Goal: Task Accomplishment & Management: Use online tool/utility

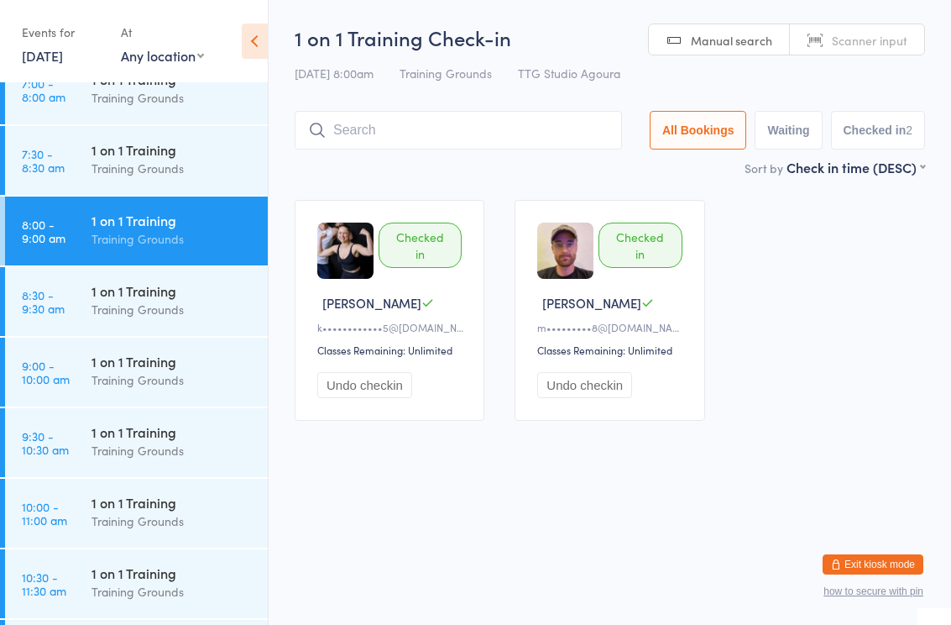
scroll to position [490, 0]
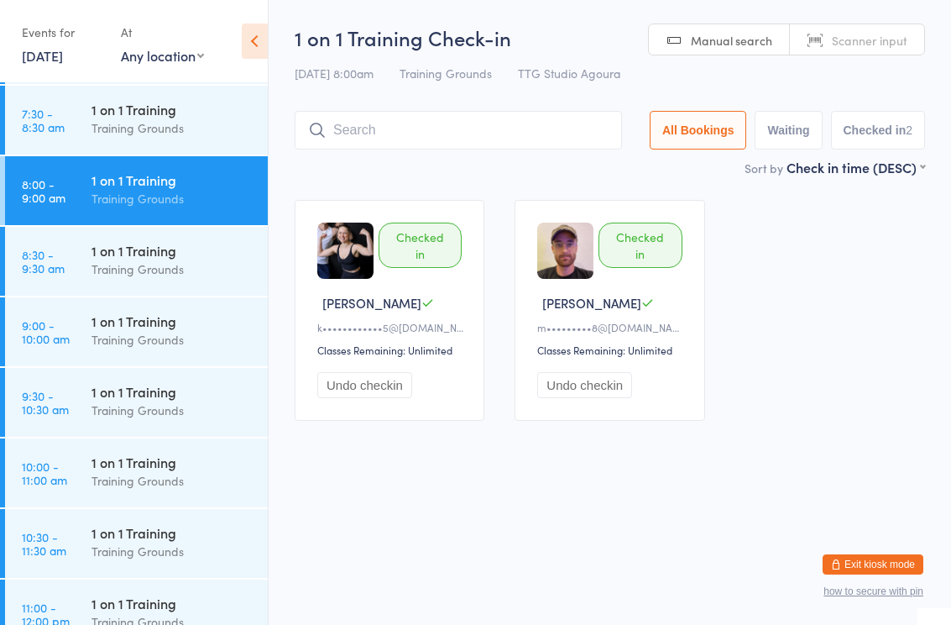
click at [128, 327] on div "1 on 1 Training" at bounding box center [173, 321] width 162 height 18
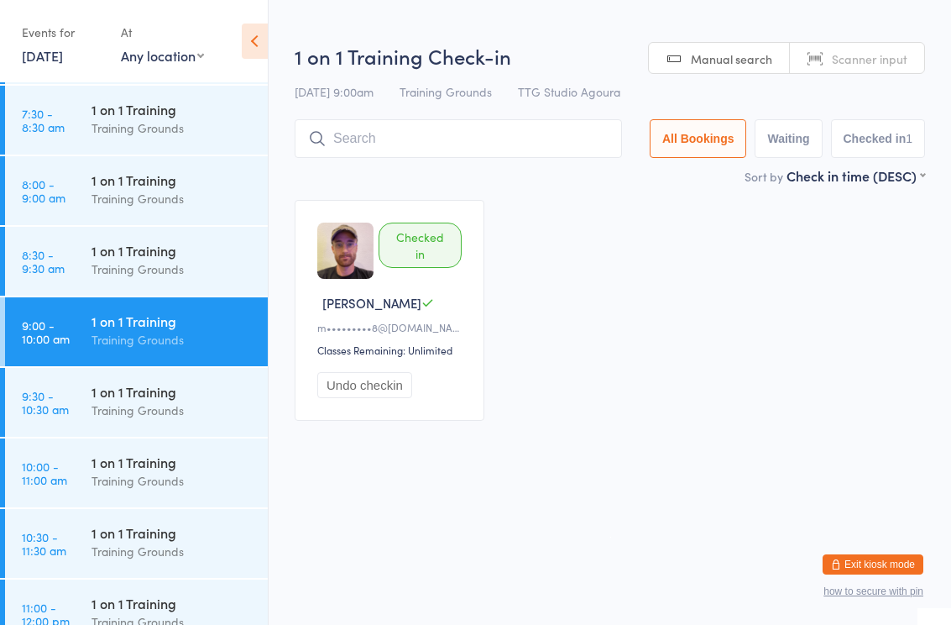
click at [432, 149] on input "search" at bounding box center [459, 138] width 328 height 39
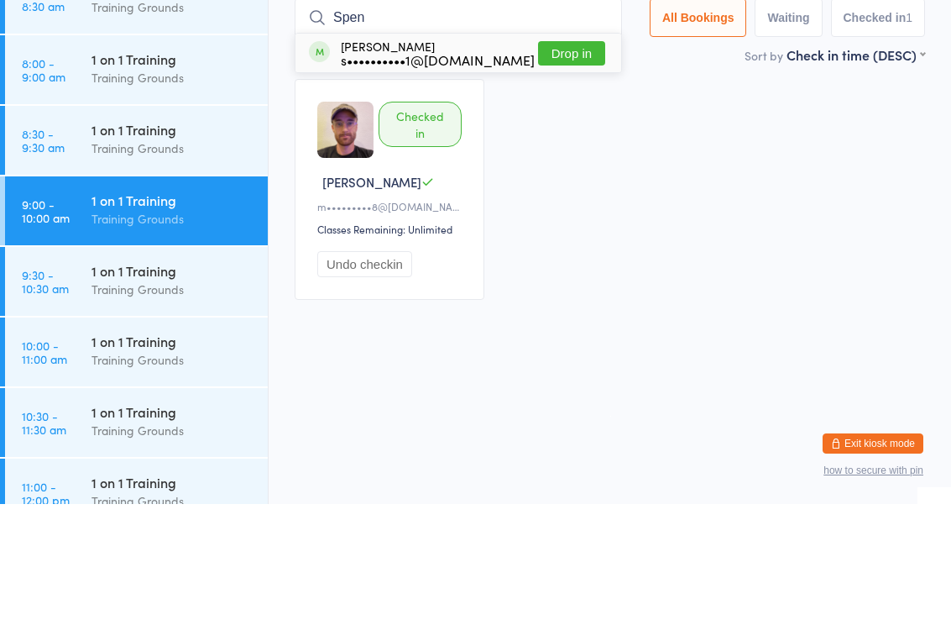
type input "Spen"
click at [588, 162] on button "Drop in" at bounding box center [571, 174] width 67 height 24
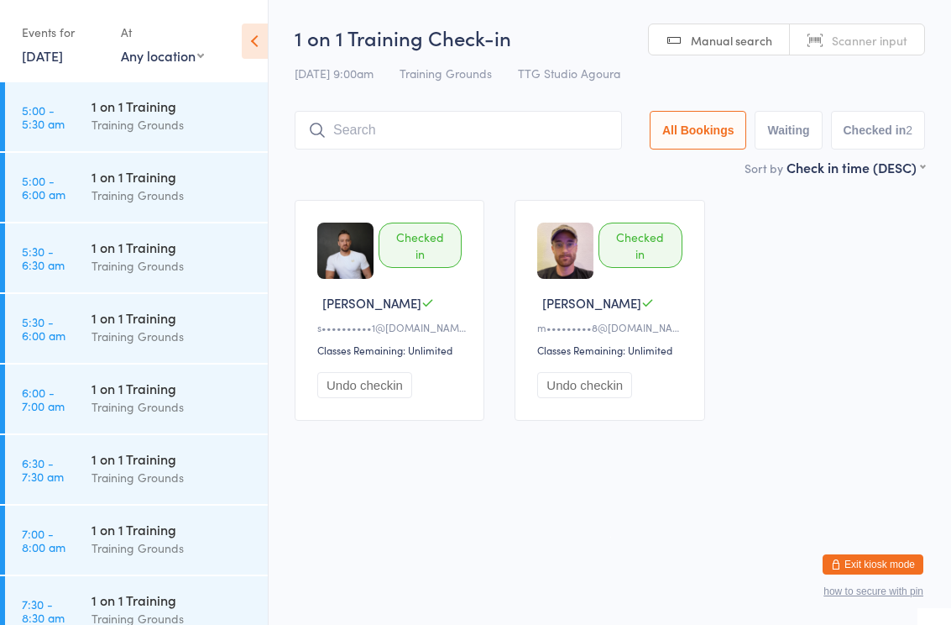
click at [280, 469] on html "You have now entered Kiosk Mode. Members will be able to check themselves in us…" at bounding box center [475, 312] width 951 height 625
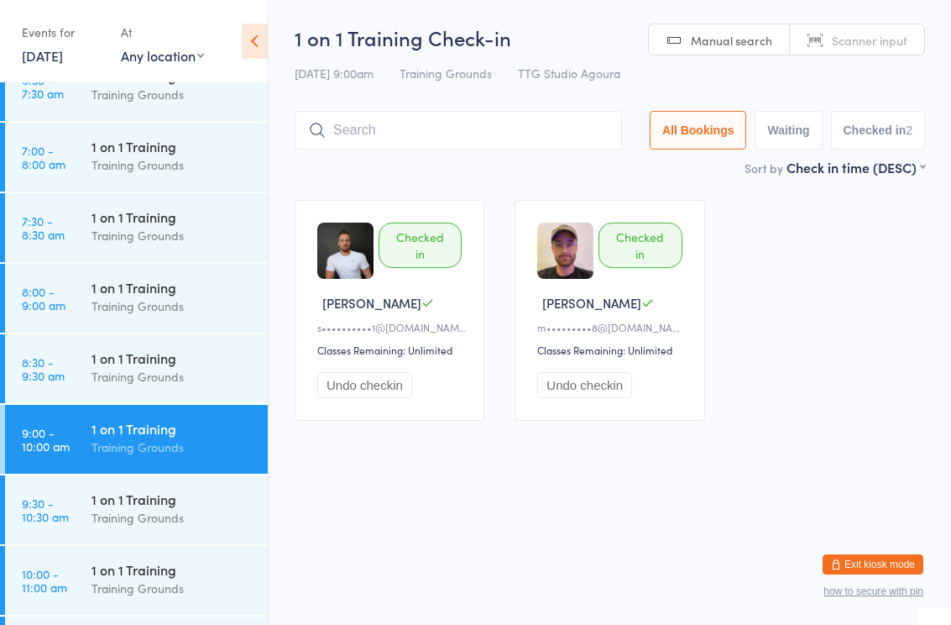
scroll to position [452, 0]
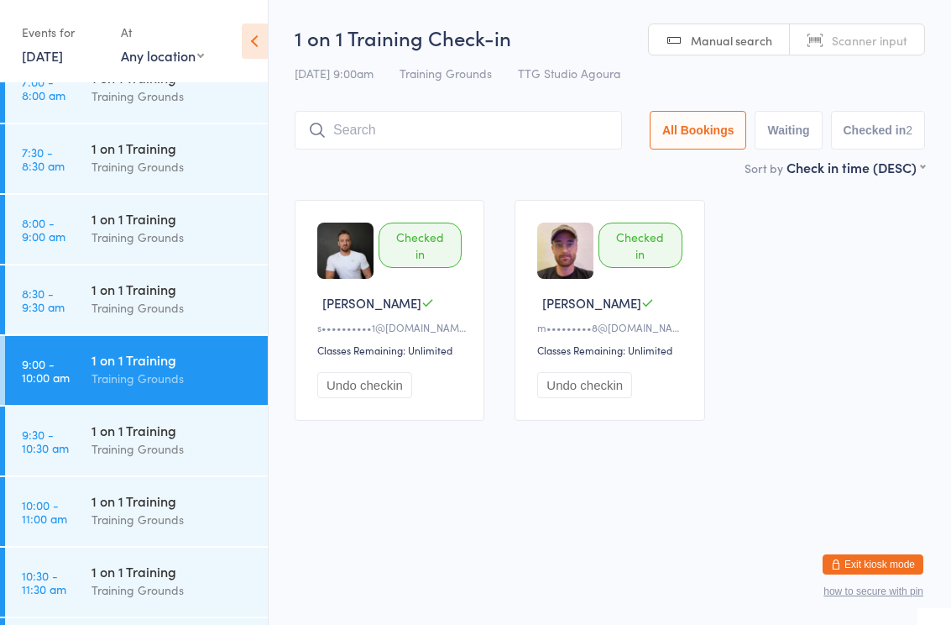
click at [359, 130] on input "search" at bounding box center [459, 130] width 328 height 39
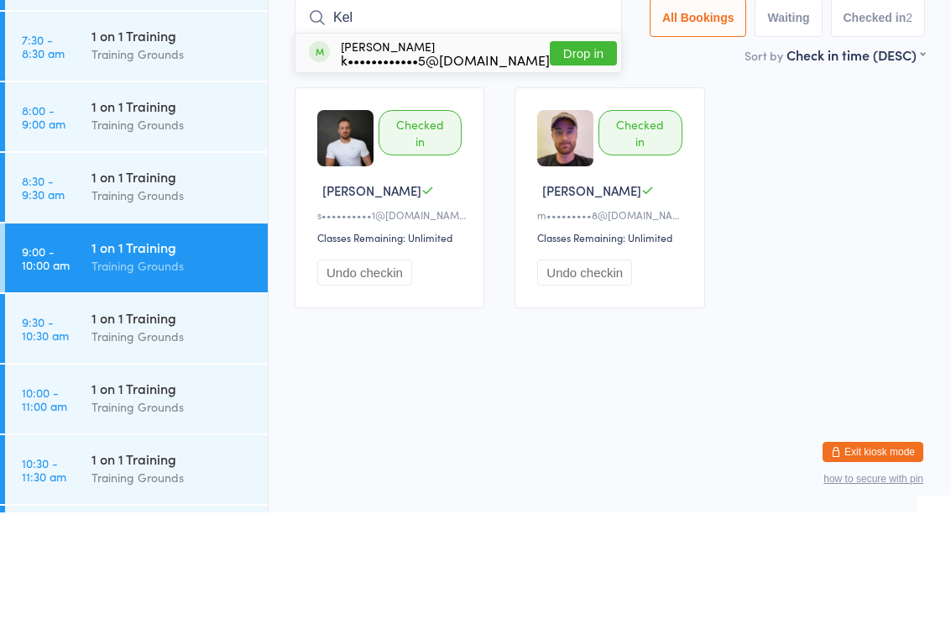
type input "Kel"
click at [569, 154] on button "Drop in" at bounding box center [583, 166] width 67 height 24
